Goal: Task Accomplishment & Management: Manage account settings

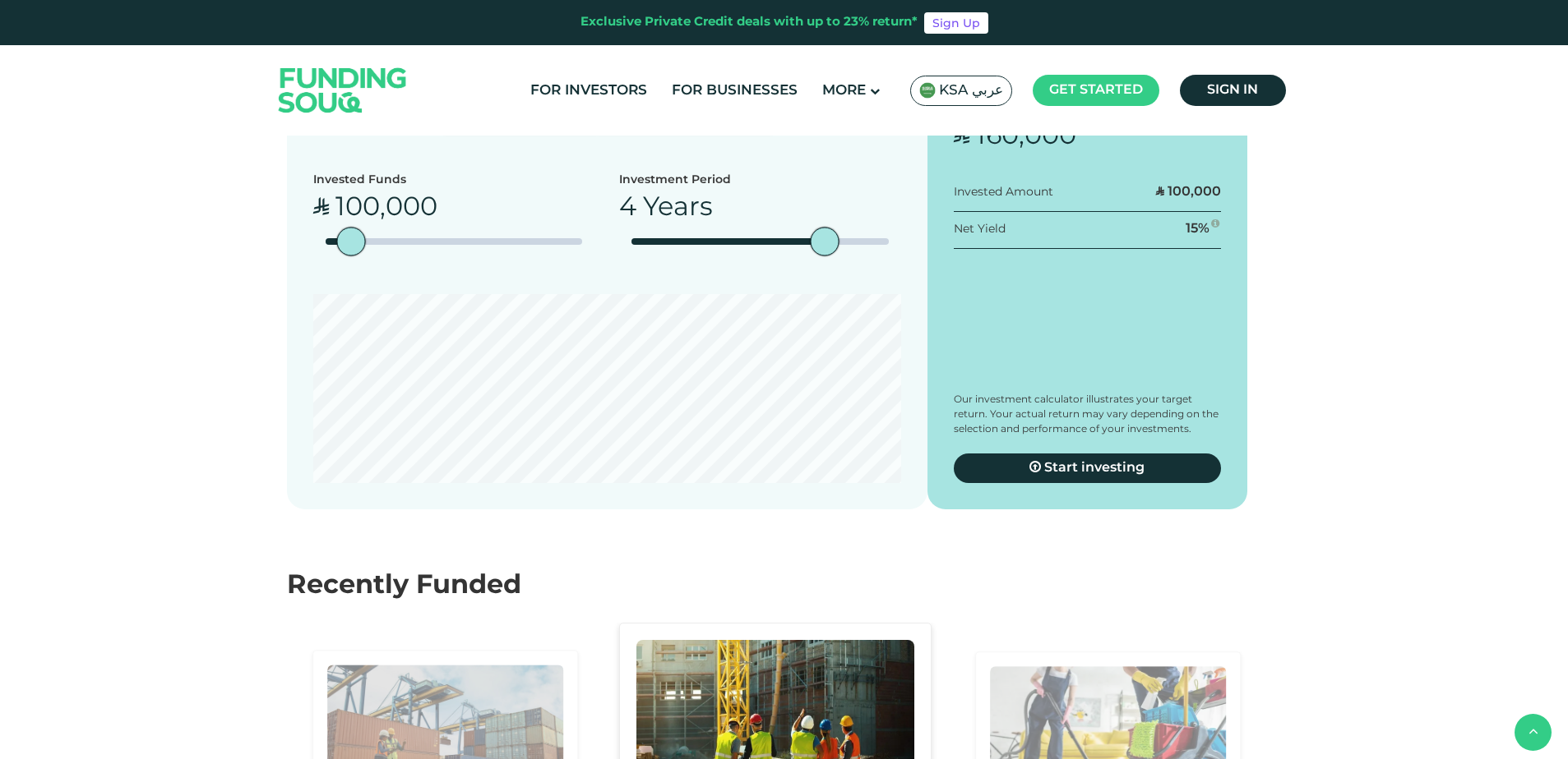
scroll to position [2877, 0]
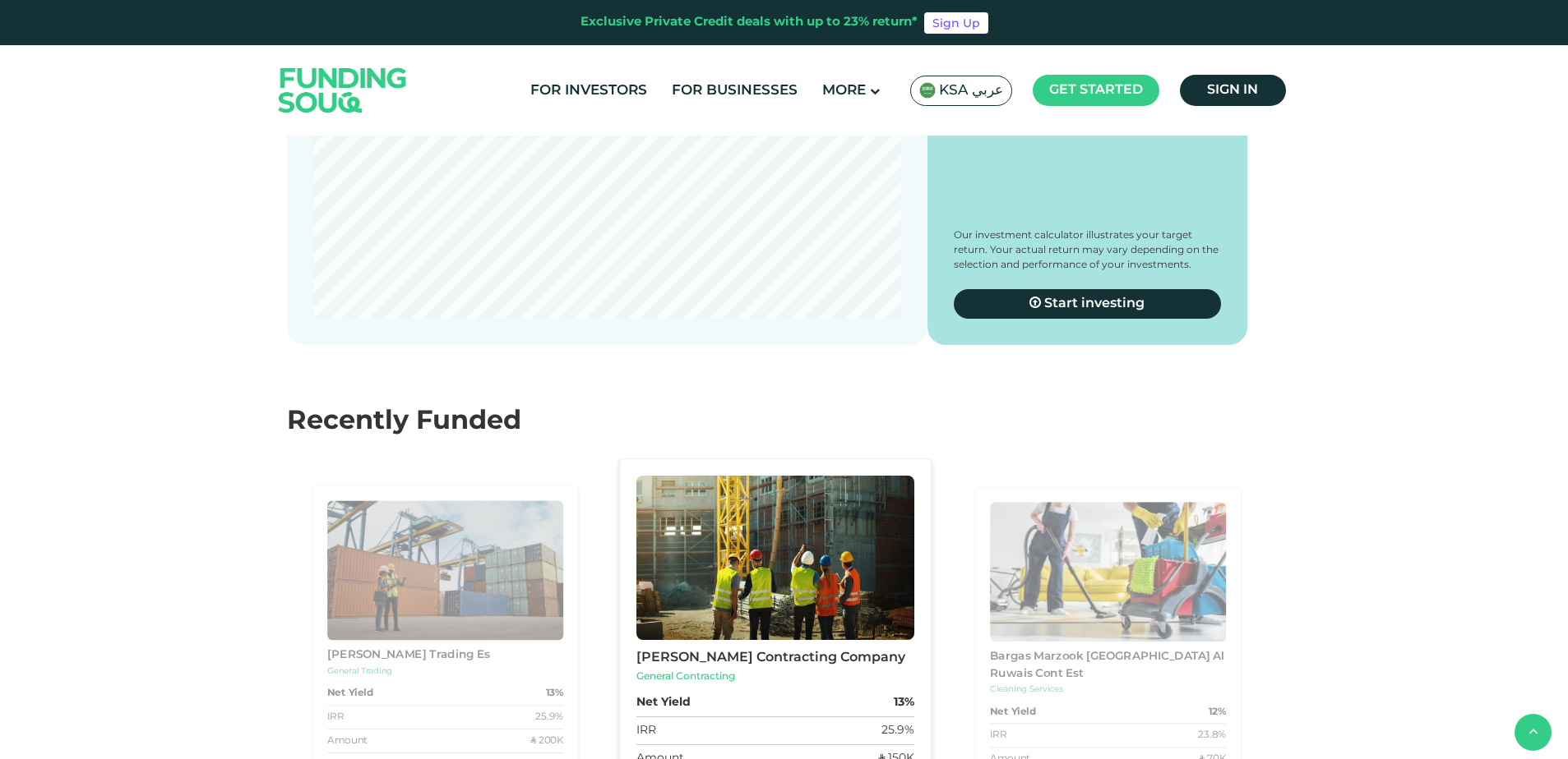
type tc-range-slider "1"
drag, startPoint x: 821, startPoint y: 325, endPoint x: 641, endPoint y: 339, distance: 180.5
click at [641, 92] on div "date slider" at bounding box center [632, 77] width 29 height 29
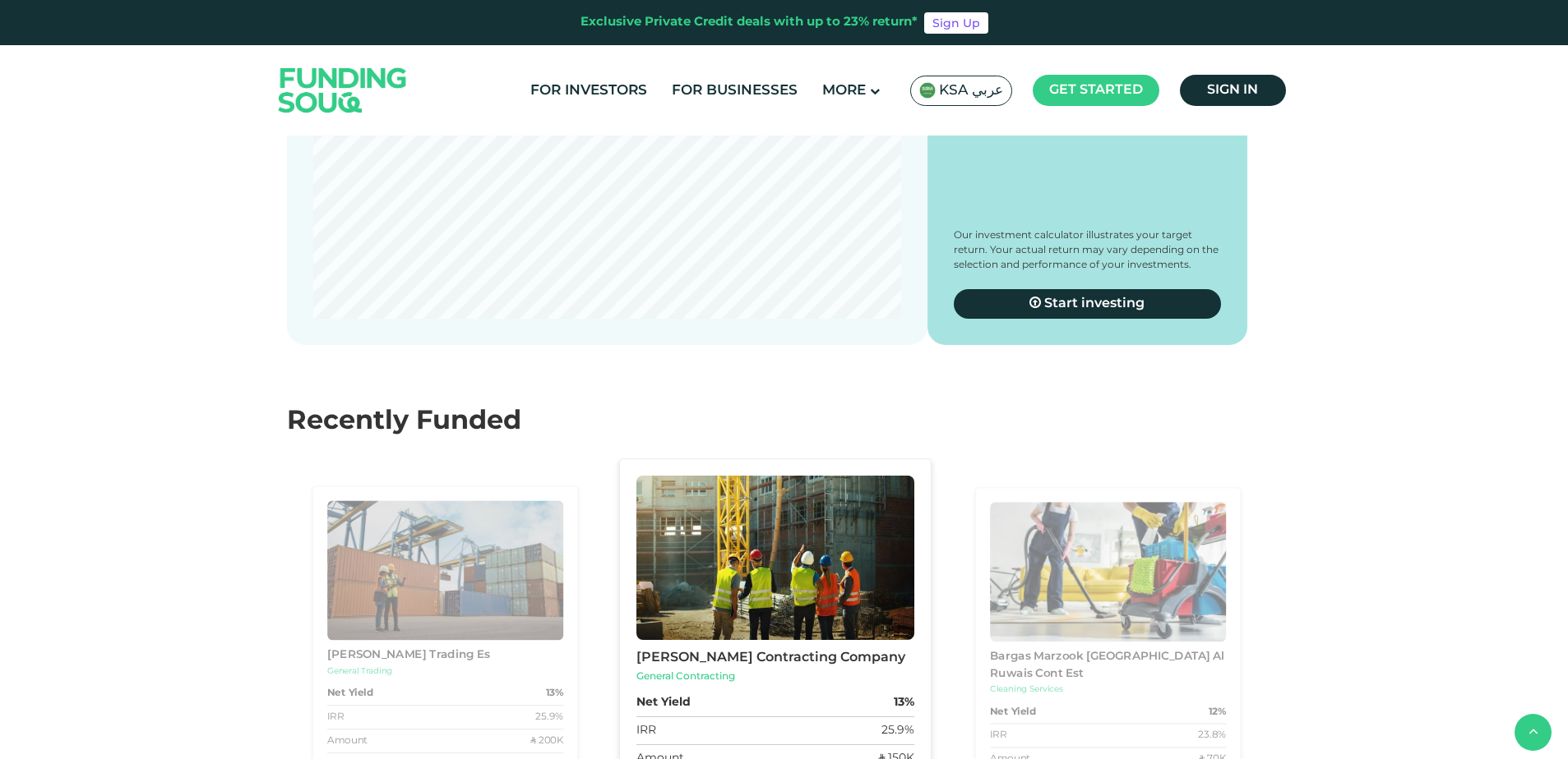
radio input "true"
type tc-range-slider "420000"
drag, startPoint x: 359, startPoint y: 334, endPoint x: 433, endPoint y: 327, distance: 74.3
click at [433, 92] on div "amount slider" at bounding box center [433, 77] width 29 height 29
drag, startPoint x: 637, startPoint y: 332, endPoint x: 586, endPoint y: 331, distance: 51.0
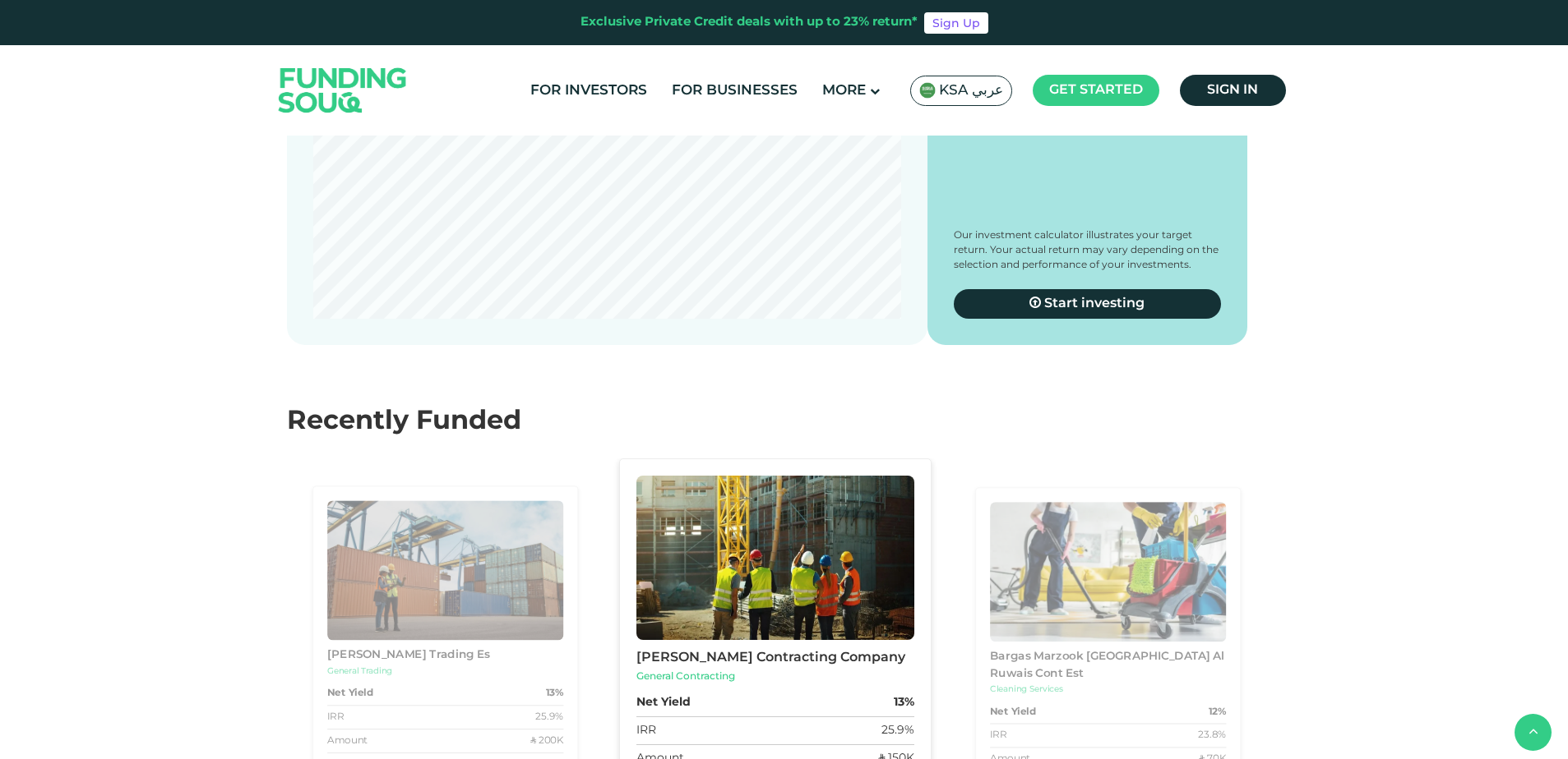
click at [584, 105] on div "Invested Funds ʢ 420,000 Investment Period 1 Year" at bounding box center [606, 56] width 587 height 98
radio input "true"
drag, startPoint x: 438, startPoint y: 333, endPoint x: 465, endPoint y: 342, distance: 28.5
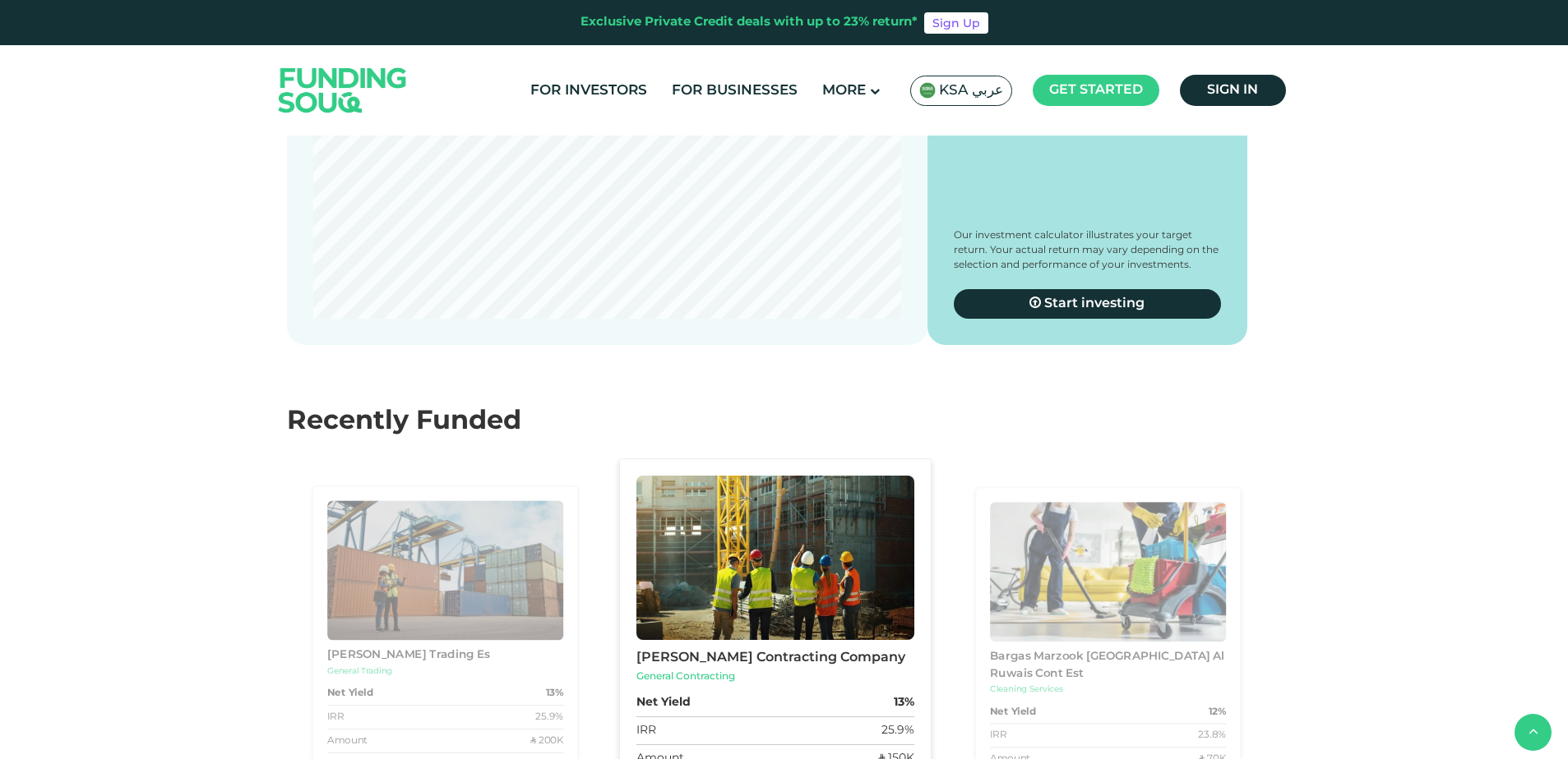
click at [465, 92] on div "amount slider" at bounding box center [467, 77] width 29 height 29
drag, startPoint x: 470, startPoint y: 336, endPoint x: 454, endPoint y: 340, distance: 16.5
click at [454, 92] on div "amount slider" at bounding box center [453, 77] width 29 height 29
click at [1169, 403] on section "Investment Calculator Balanced Auto-investing Conservative Auto-investing Inves…" at bounding box center [784, 94] width 1568 height 619
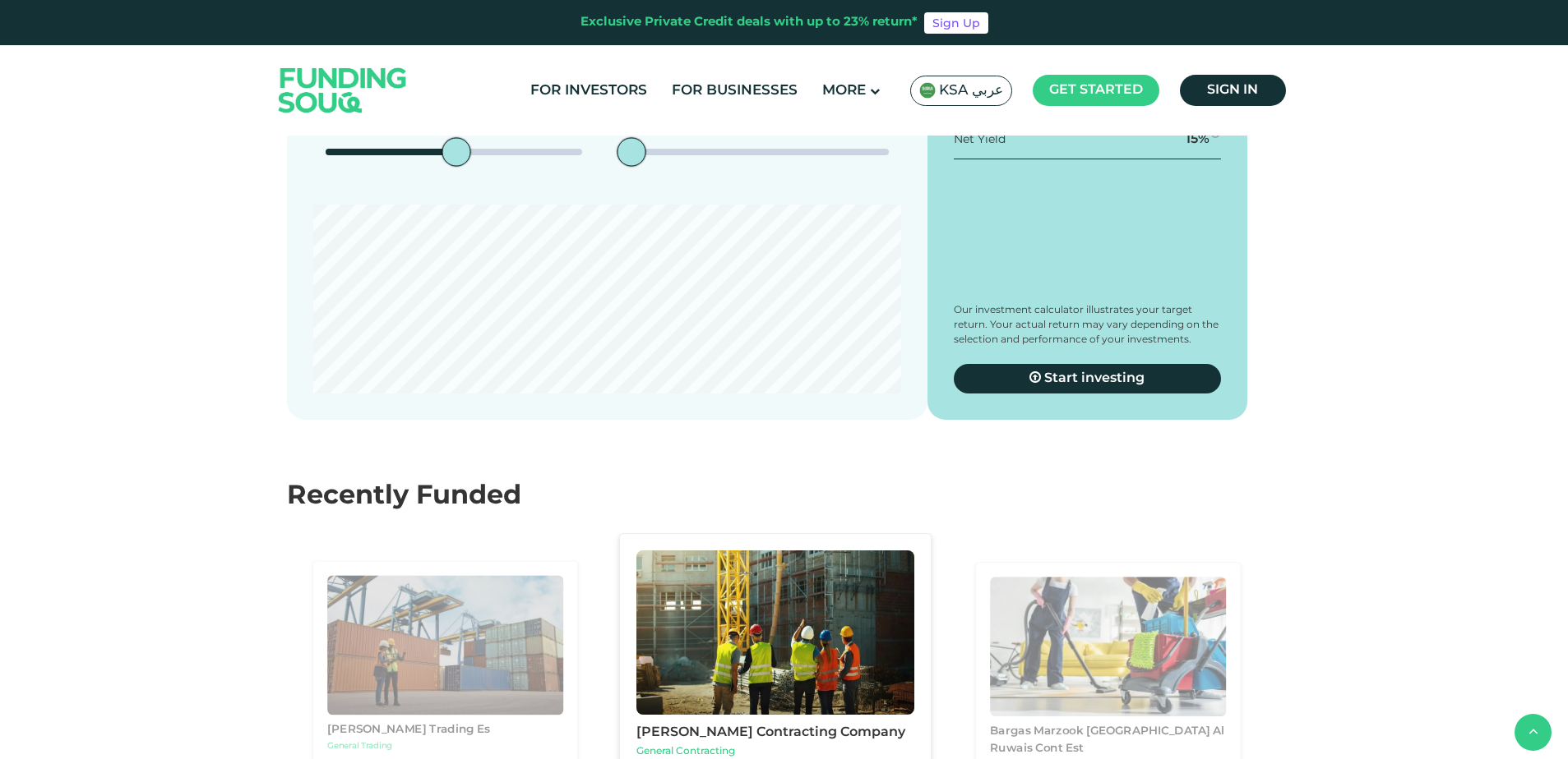
scroll to position [2794, 0]
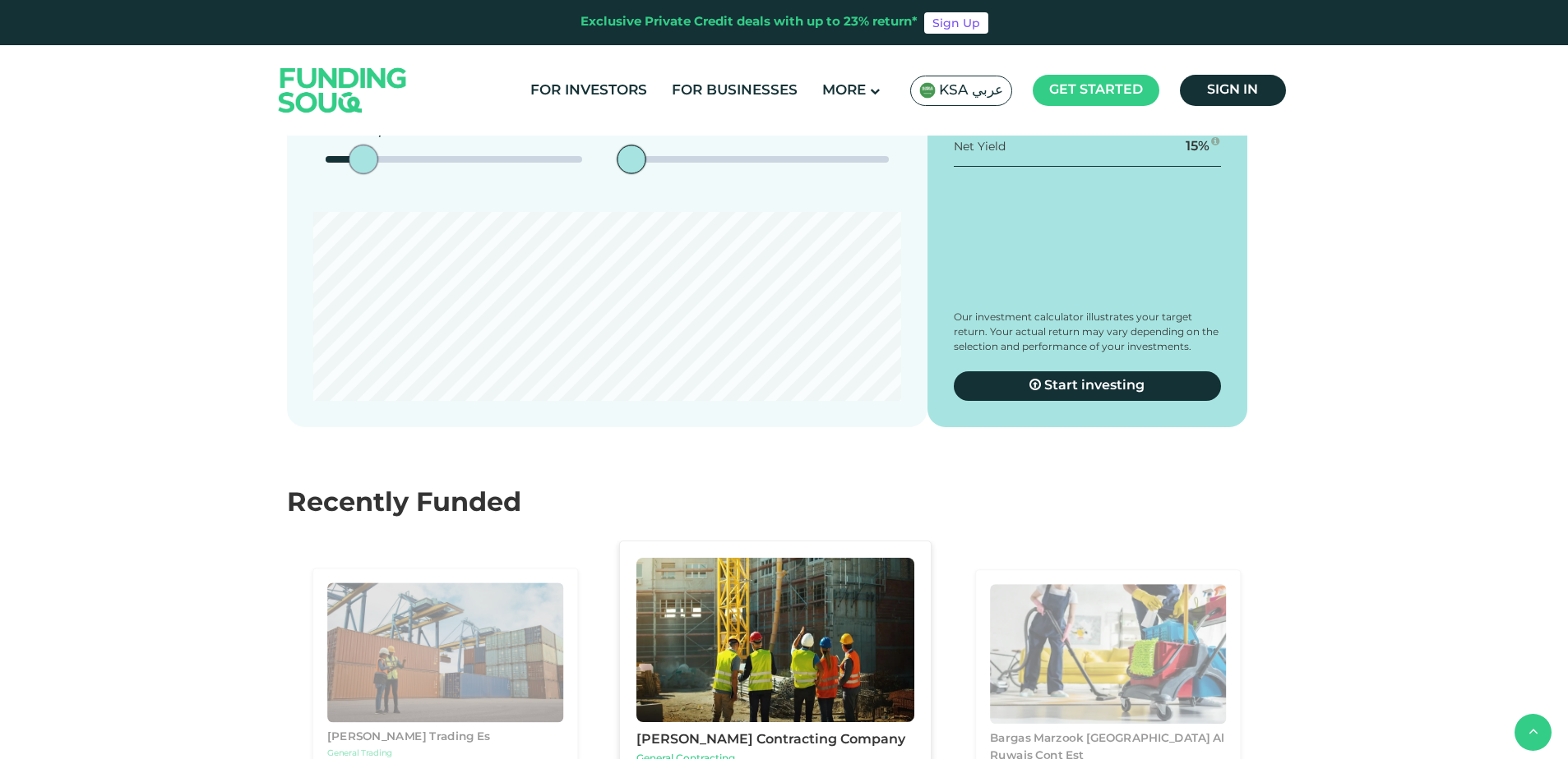
drag, startPoint x: 449, startPoint y: 414, endPoint x: 363, endPoint y: 408, distance: 86.2
click at [363, 174] on div "amount slider" at bounding box center [363, 160] width 29 height 29
type tc-range-slider "180000"
click at [1015, 401] on link "Start investing" at bounding box center [1088, 386] width 268 height 30
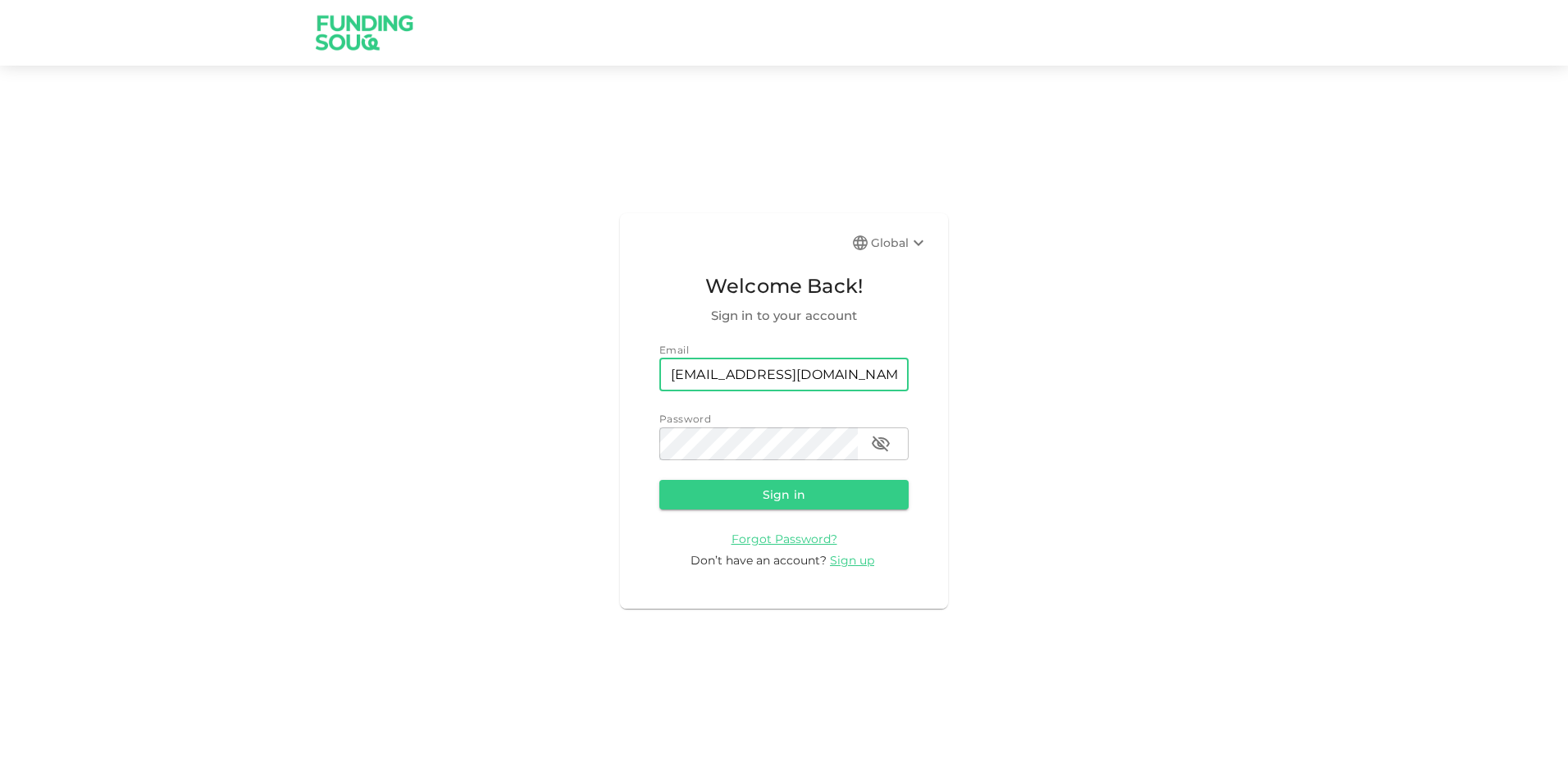
click at [1180, 352] on div "Global Welcome Back! Sign in to your account Email email [EMAIL_ADDRESS][DOMAIN…" at bounding box center [784, 411] width 1568 height 652
click at [777, 497] on button "Sign in" at bounding box center [784, 495] width 250 height 30
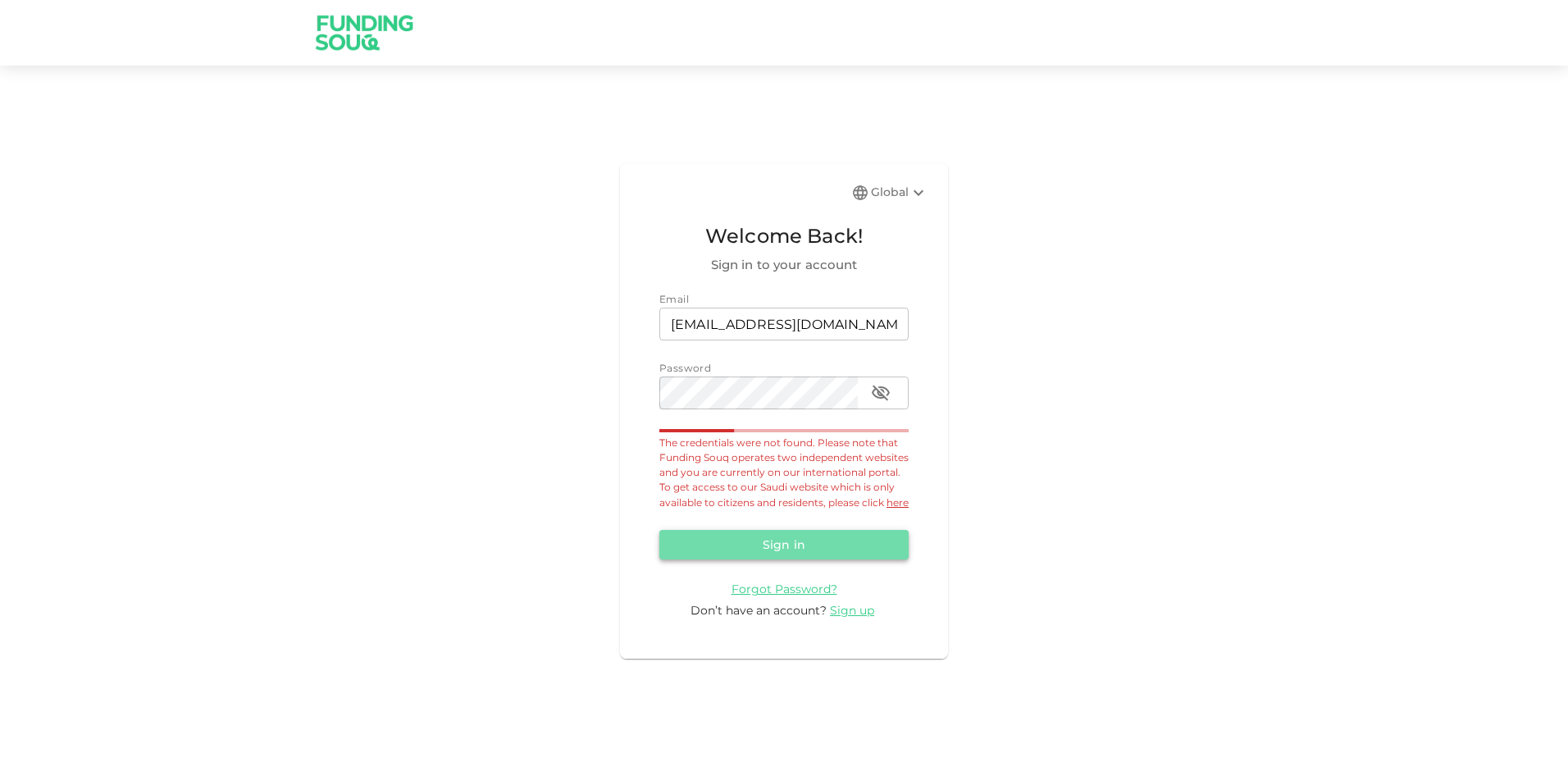
click at [777, 560] on button "Sign in" at bounding box center [784, 544] width 250 height 30
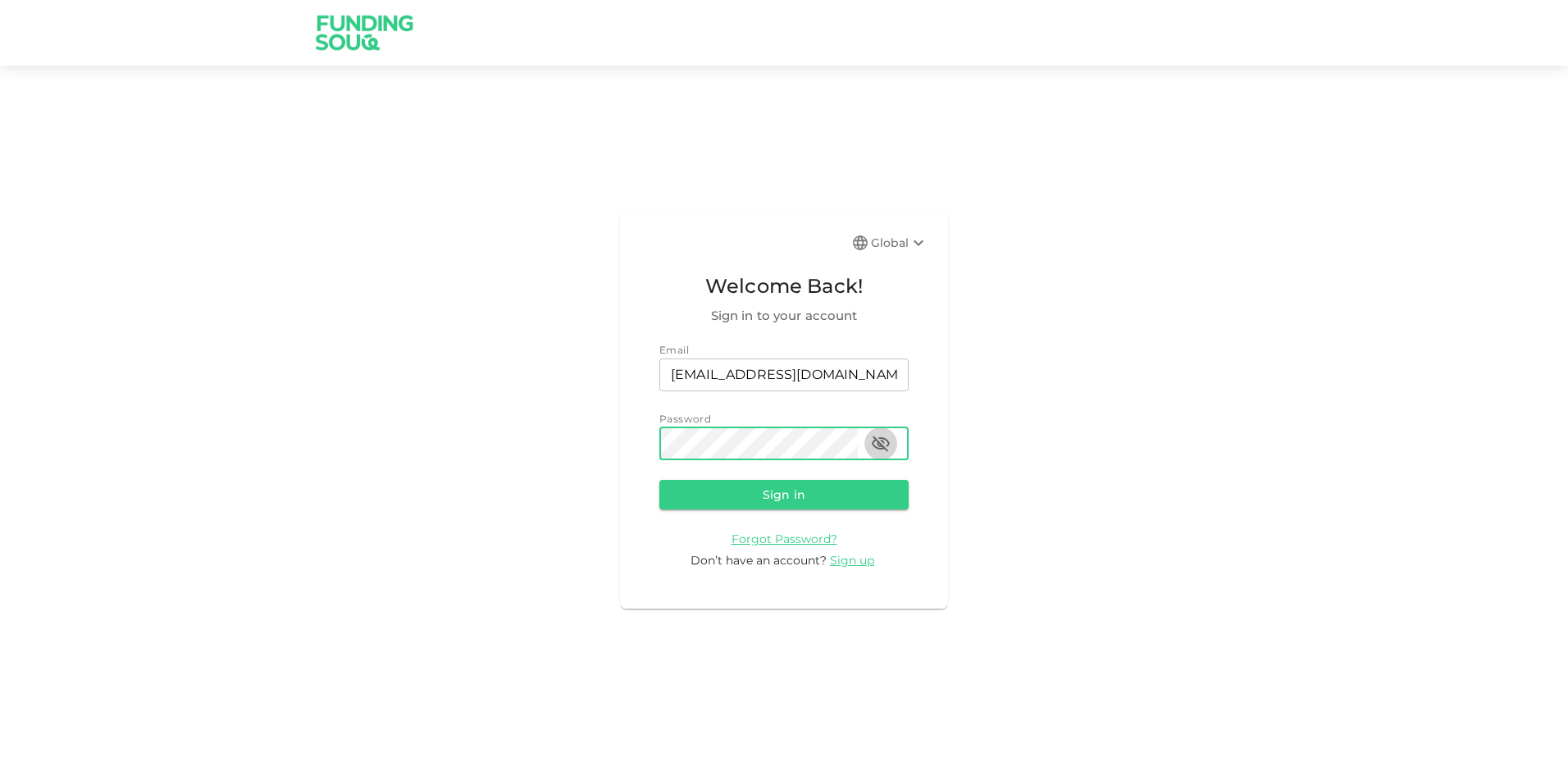
click at [889, 453] on icon "button" at bounding box center [881, 444] width 20 height 20
click at [317, 495] on div "Global Welcome Back! Sign in to your account Email email [EMAIL_ADDRESS][DOMAIN…" at bounding box center [784, 411] width 1568 height 652
click at [451, 595] on div "Global Welcome Back! Sign in to your account Email email [EMAIL_ADDRESS][DOMAIN…" at bounding box center [784, 411] width 1568 height 652
click at [862, 508] on button "Sign in" at bounding box center [784, 495] width 250 height 30
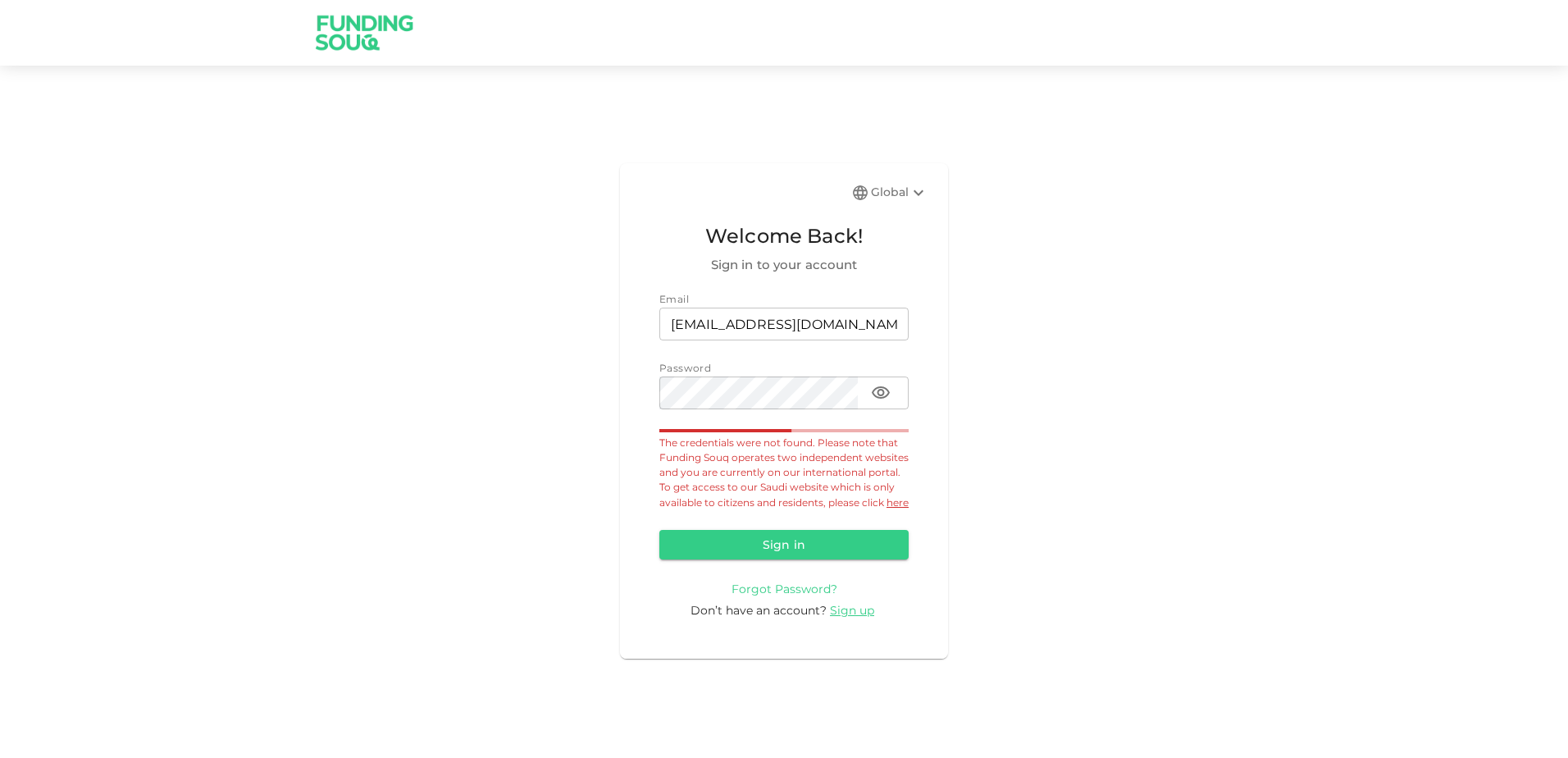
click at [790, 596] on span "Forgot Password?" at bounding box center [784, 589] width 106 height 14
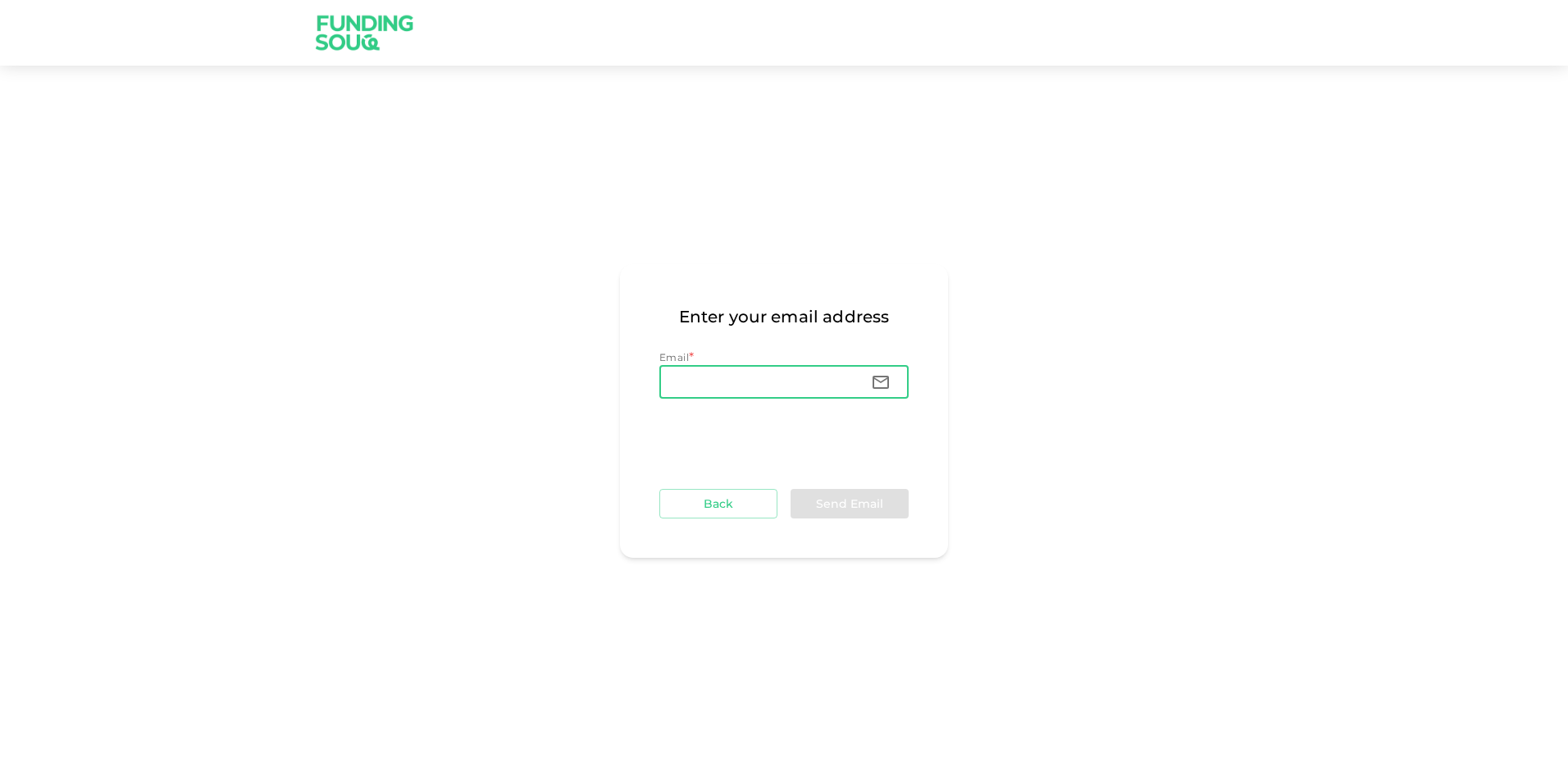
click at [744, 404] on form "Email * Email Email Back Send Email" at bounding box center [784, 434] width 250 height 169
click at [723, 384] on input "Email" at bounding box center [758, 383] width 198 height 33
type input "[EMAIL_ADDRESS][DOMAIN_NAME]"
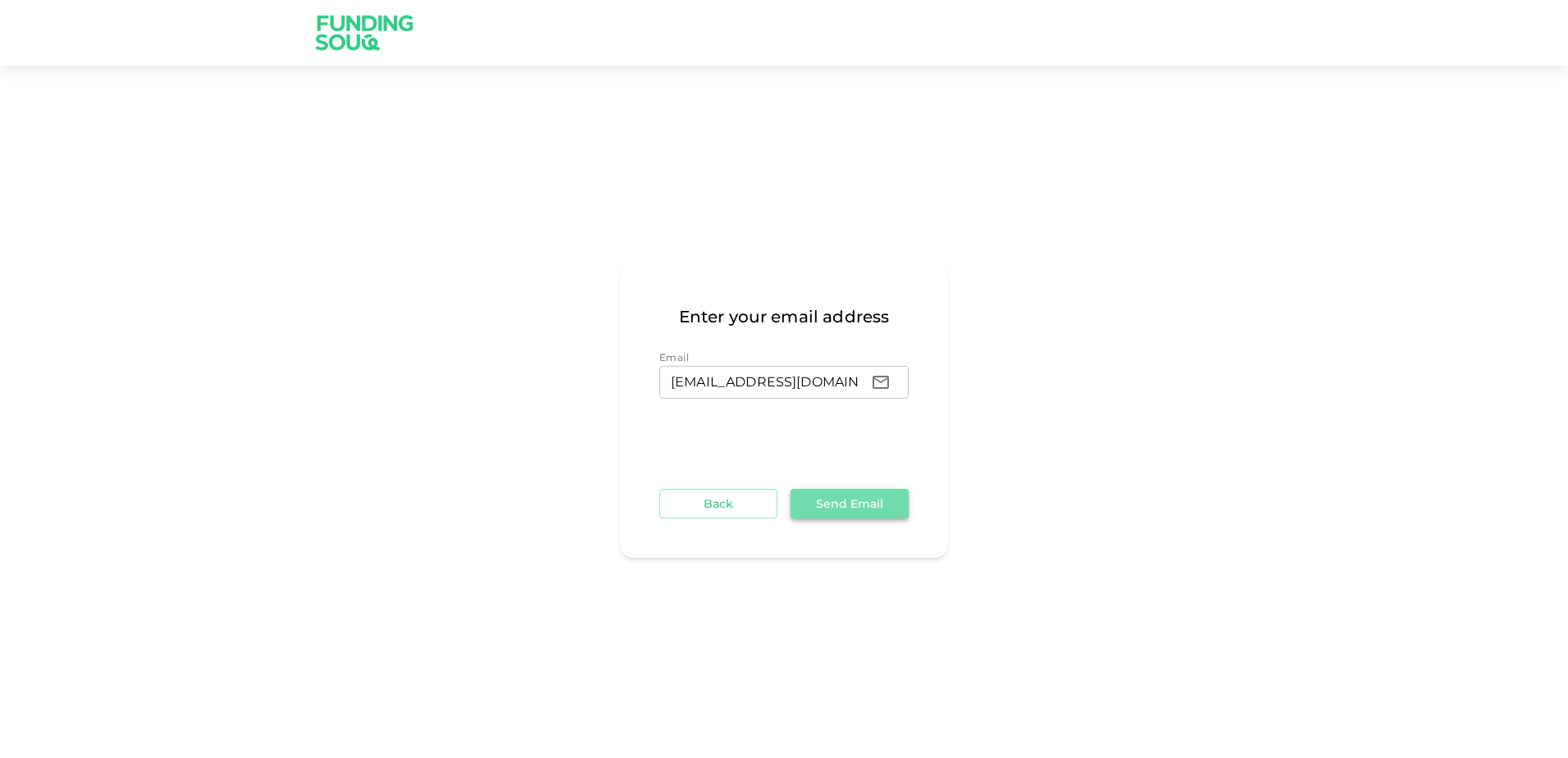
click at [850, 509] on button "Send Email" at bounding box center [850, 504] width 118 height 30
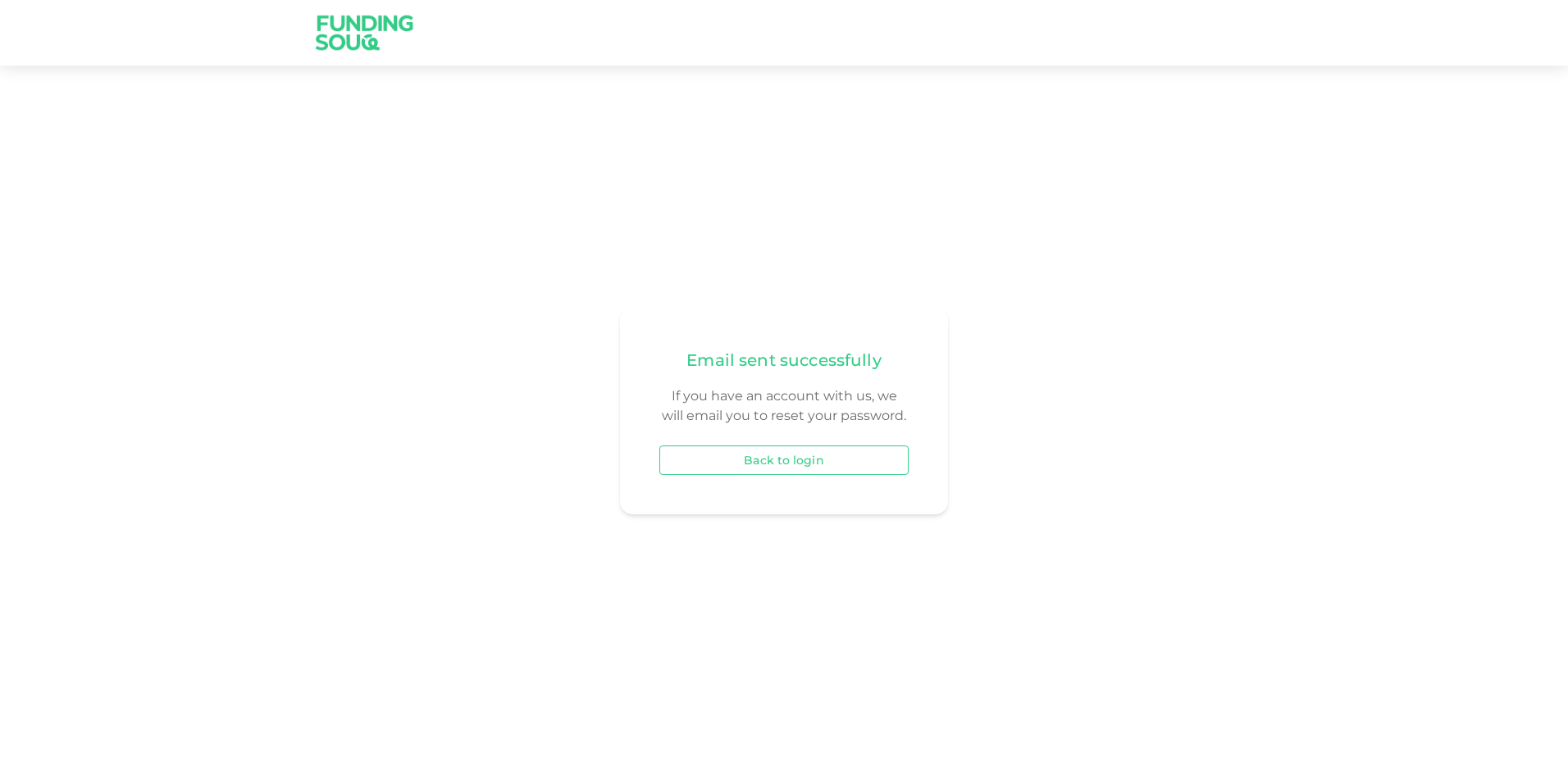
click at [834, 456] on button "Back to login" at bounding box center [784, 460] width 250 height 30
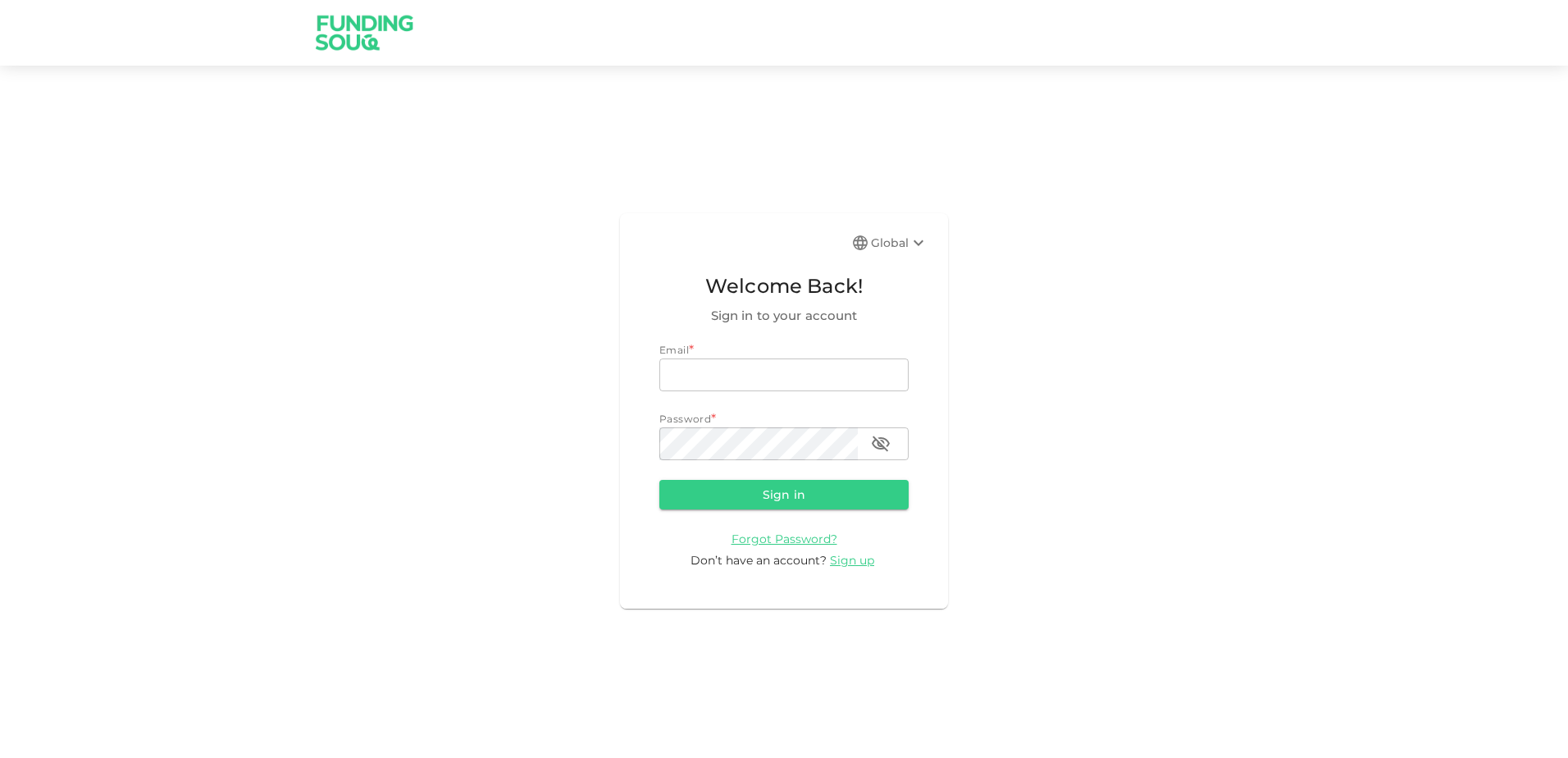
type input "[EMAIL_ADDRESS][DOMAIN_NAME]"
